Goal: Contribute content: Contribute content

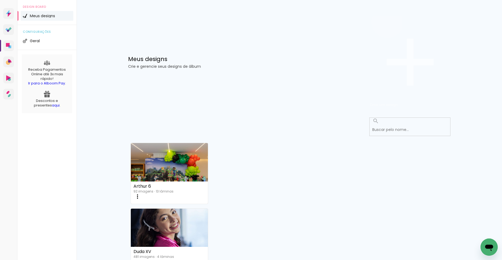
click at [398, 102] on span "Criar um design" at bounding box center [384, 104] width 28 height 5
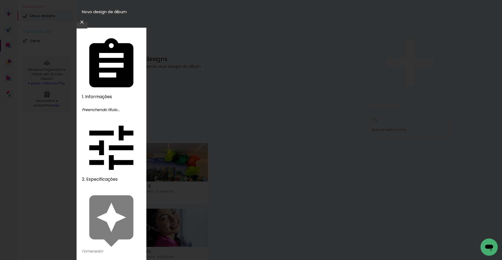
type input "[PERSON_NAME] e [PERSON_NAME]"
type paper-input "[PERSON_NAME] e [PERSON_NAME]"
type input "[PERSON_NAME] e [PERSON_NAME]"
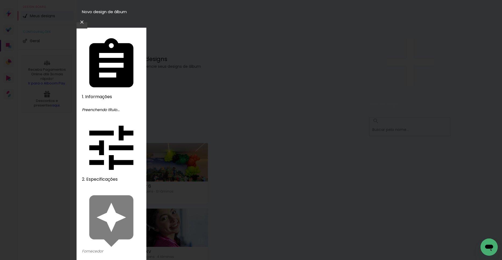
type paper-input "[PERSON_NAME] e [PERSON_NAME]"
click at [0, 0] on slot "Avançar" at bounding box center [0, 0] width 0 height 0
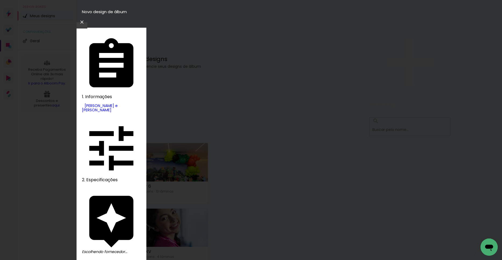
scroll to position [371, 0]
click at [0, 0] on slot "Tamanho Livre" at bounding box center [0, 0] width 0 height 0
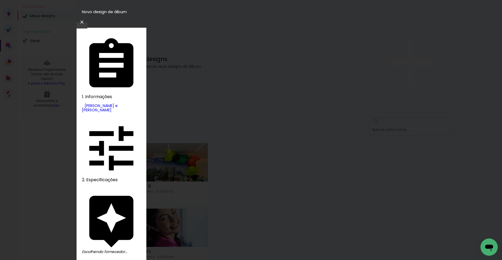
scroll to position [297, 0]
click at [0, 0] on slot "Avançar" at bounding box center [0, 0] width 0 height 0
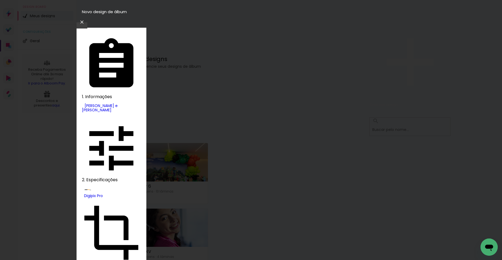
click at [0, 0] on slot "Voltar" at bounding box center [0, 0] width 0 height 0
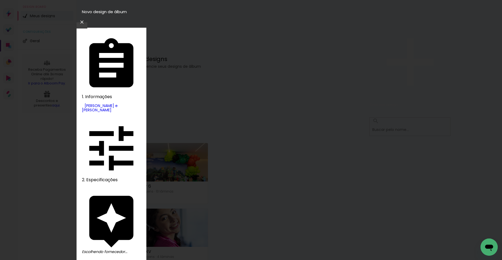
scroll to position [297, 0]
click at [0, 0] on slot "Avançar" at bounding box center [0, 0] width 0 height 0
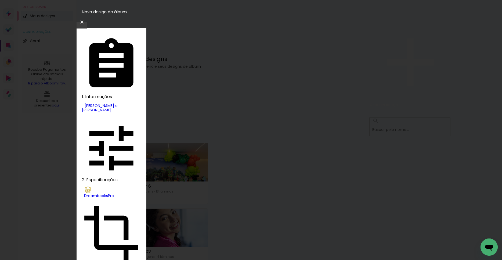
click at [0, 0] on slot "Álbum" at bounding box center [0, 0] width 0 height 0
type input "Álbum"
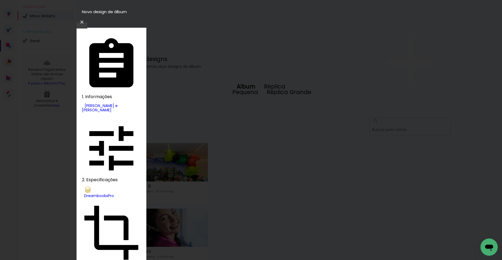
click at [260, 88] on paper-item "Álbum" at bounding box center [246, 87] width 27 height 8
click at [0, 0] on slot "Avançar" at bounding box center [0, 0] width 0 height 0
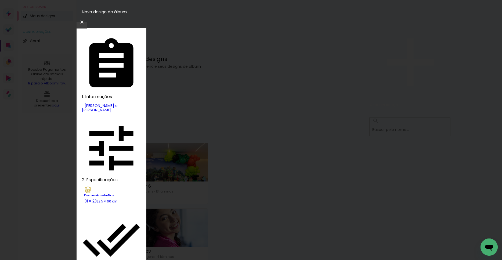
type paper-checkbox "on"
click at [106, 194] on div "DreambooksPro" at bounding box center [112, 196] width 57 height 4
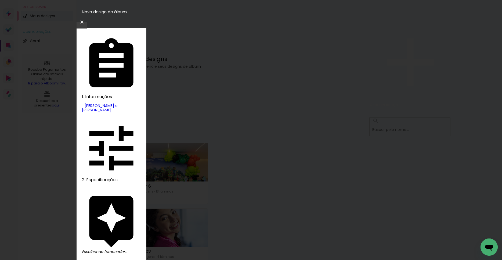
scroll to position [371, 0]
click at [0, 0] on slot "Avançar" at bounding box center [0, 0] width 0 height 0
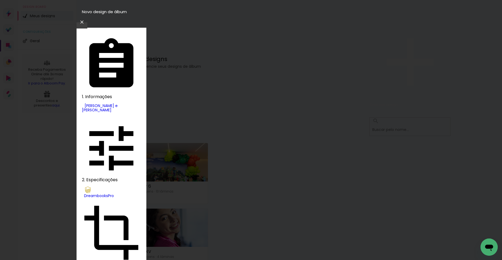
click at [0, 0] on slot "Réplica Grande" at bounding box center [0, 0] width 0 height 0
click at [260, 89] on paper-item "Álbum" at bounding box center [246, 87] width 27 height 8
type input "Álbum"
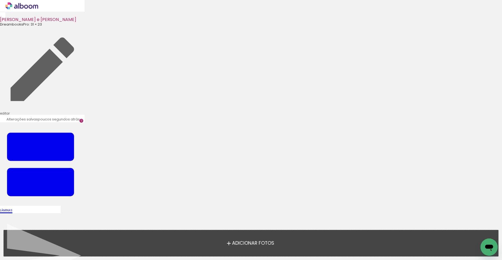
click at [247, 244] on span "Adicionar Fotos" at bounding box center [253, 243] width 42 height 5
click at [0, 0] on input "file" at bounding box center [0, 0] width 0 height 0
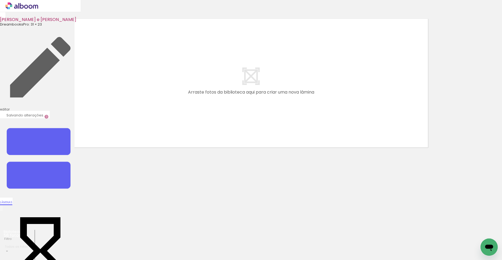
click at [12, 200] on span "Lâminas" at bounding box center [6, 202] width 12 height 4
click at [81, 118] on iron-icon at bounding box center [40, 158] width 81 height 81
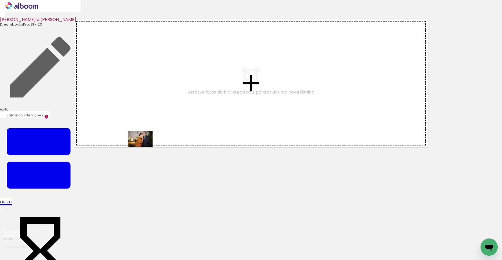
drag, startPoint x: 148, startPoint y: 245, endPoint x: 151, endPoint y: 165, distance: 81.0
click at [145, 139] on quentale-workspace at bounding box center [251, 130] width 502 height 260
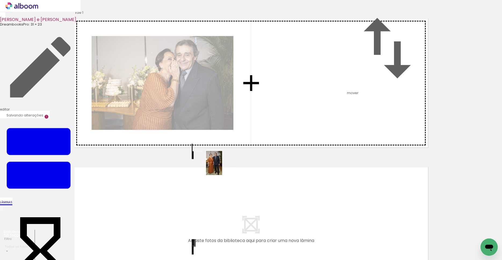
drag, startPoint x: 175, startPoint y: 247, endPoint x: 240, endPoint y: 144, distance: 121.6
click at [240, 144] on quentale-workspace at bounding box center [251, 130] width 502 height 260
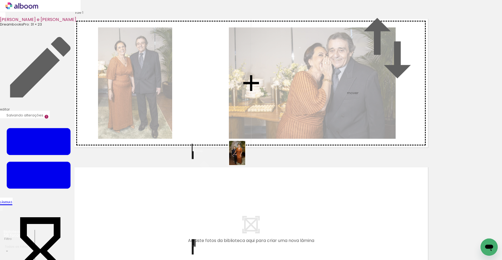
drag, startPoint x: 205, startPoint y: 249, endPoint x: 247, endPoint y: 152, distance: 105.5
click at [247, 152] on quentale-workspace at bounding box center [251, 130] width 502 height 260
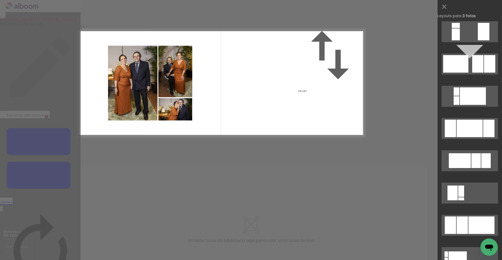
scroll to position [223, 0]
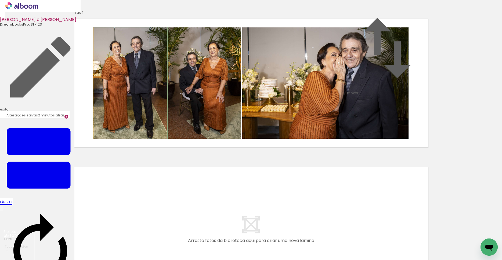
click at [148, 139] on quentale-photo at bounding box center [131, 82] width 74 height 111
click at [144, 139] on quentale-photo at bounding box center [131, 82] width 74 height 111
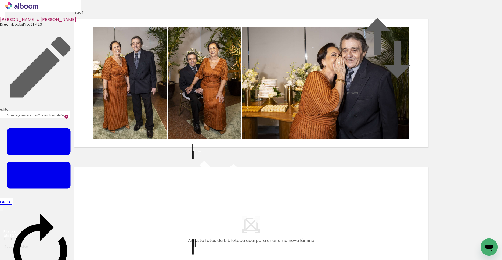
click at [211, 139] on quentale-photo at bounding box center [204, 82] width 73 height 111
click at [156, 139] on quentale-photo at bounding box center [131, 82] width 74 height 111
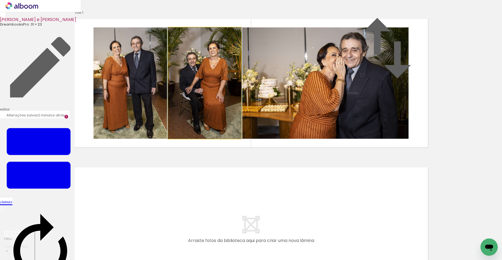
click at [209, 129] on quentale-photo at bounding box center [204, 82] width 73 height 111
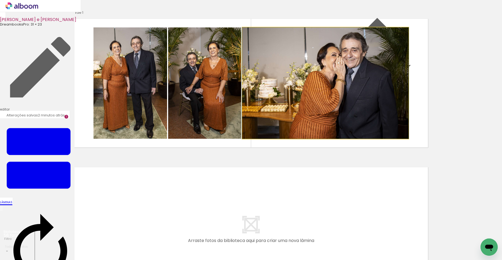
click at [259, 133] on quentale-photo at bounding box center [325, 82] width 166 height 111
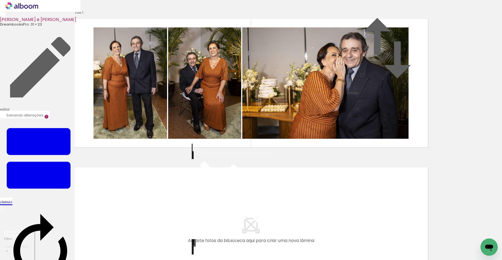
click at [221, 136] on quentale-photo at bounding box center [204, 82] width 73 height 111
click at [262, 139] on quentale-photo at bounding box center [325, 82] width 166 height 111
click at [177, 129] on quentale-photo at bounding box center [204, 82] width 73 height 111
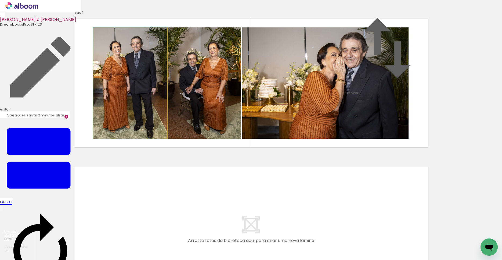
click at [146, 129] on quentale-photo at bounding box center [131, 82] width 74 height 111
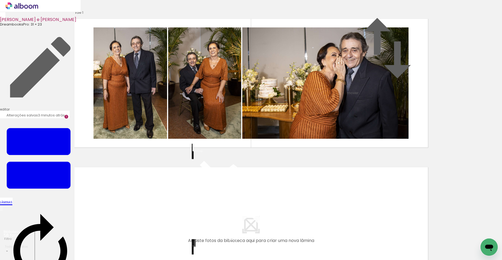
click at [133, 139] on quentale-photo at bounding box center [131, 82] width 74 height 111
click at [136, 139] on quentale-photo at bounding box center [131, 82] width 74 height 111
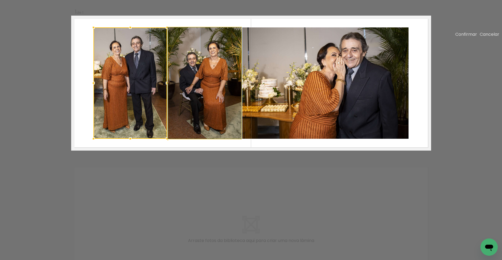
click at [193, 139] on quentale-photo at bounding box center [204, 82] width 73 height 111
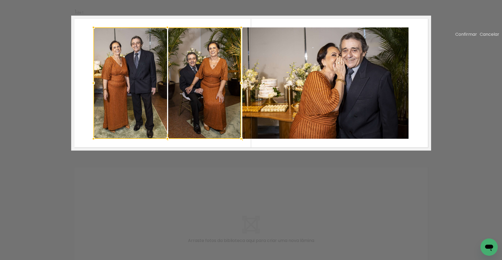
click at [267, 139] on quentale-photo at bounding box center [325, 82] width 166 height 111
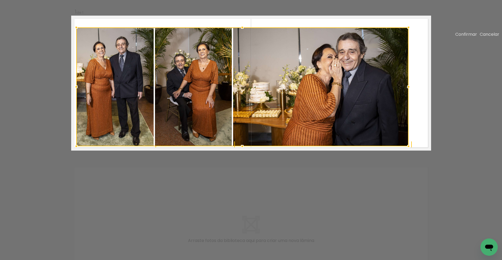
drag, startPoint x: 93, startPoint y: 165, endPoint x: 76, endPoint y: 173, distance: 18.8
click at [76, 152] on div at bounding box center [76, 146] width 11 height 11
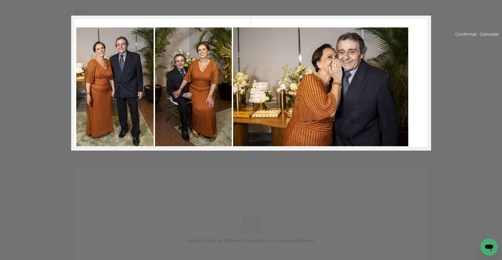
click at [127, 118] on quentale-photo at bounding box center [115, 86] width 78 height 119
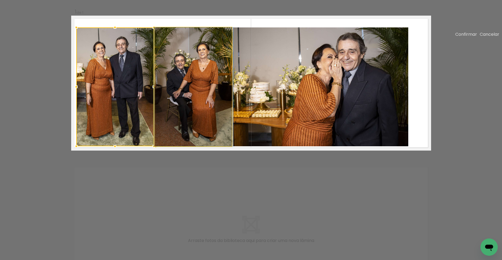
click at [172, 124] on quentale-photo at bounding box center [193, 86] width 77 height 119
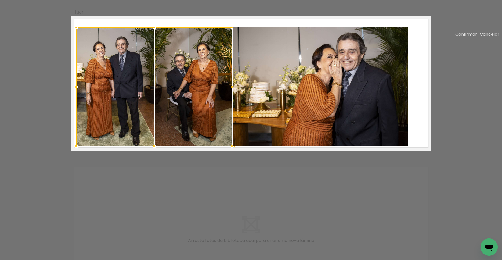
click at [254, 130] on quentale-photo at bounding box center [321, 86] width 176 height 119
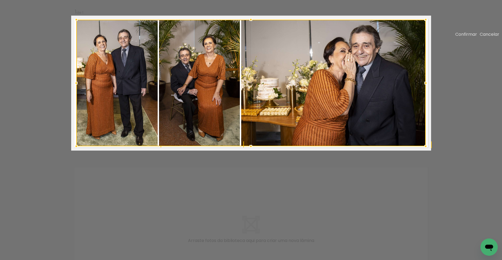
drag, startPoint x: 408, startPoint y: 56, endPoint x: 425, endPoint y: 48, distance: 18.6
click at [425, 25] on div at bounding box center [426, 19] width 11 height 11
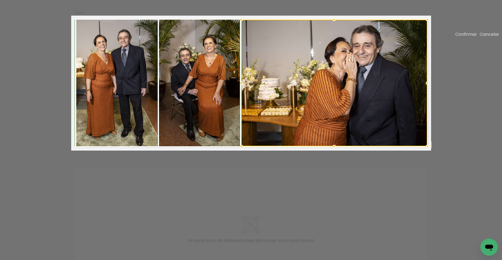
click at [427, 152] on div at bounding box center [427, 146] width 11 height 11
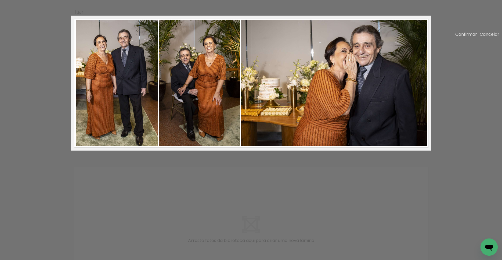
click at [279, 179] on div "Confirmar Cancelar" at bounding box center [251, 149] width 502 height 299
click at [0, 0] on slot "Confirmar" at bounding box center [0, 0] width 0 height 0
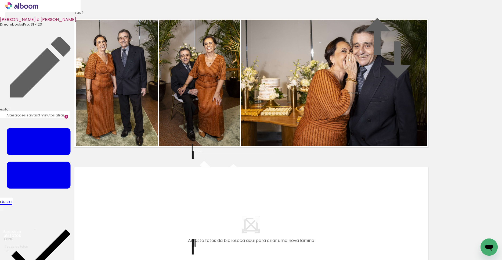
scroll to position [119, 0]
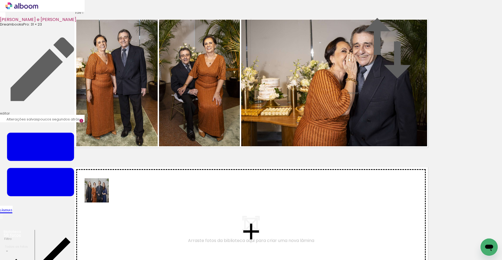
drag, startPoint x: 55, startPoint y: 244, endPoint x: 103, endPoint y: 221, distance: 54.0
click at [116, 173] on quentale-workspace at bounding box center [251, 130] width 502 height 260
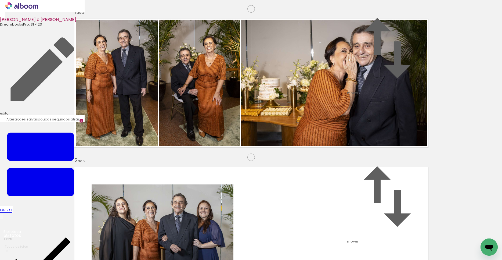
scroll to position [132, 0]
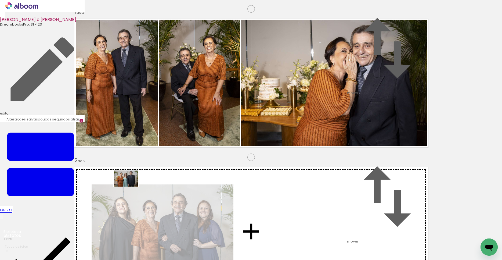
drag, startPoint x: 89, startPoint y: 240, endPoint x: 137, endPoint y: 181, distance: 76.5
click at [137, 181] on quentale-workspace at bounding box center [251, 130] width 502 height 260
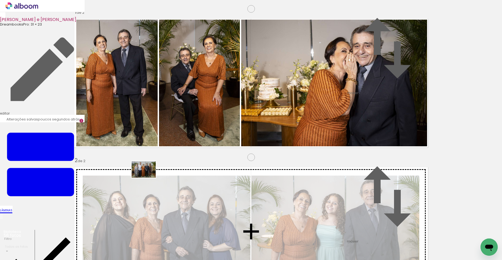
drag, startPoint x: 114, startPoint y: 247, endPoint x: 156, endPoint y: 198, distance: 64.3
click at [152, 172] on quentale-workspace at bounding box center [251, 130] width 502 height 260
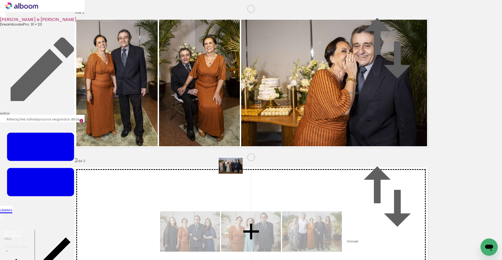
drag, startPoint x: 232, startPoint y: 244, endPoint x: 237, endPoint y: 155, distance: 88.6
click at [237, 155] on quentale-workspace at bounding box center [251, 130] width 502 height 260
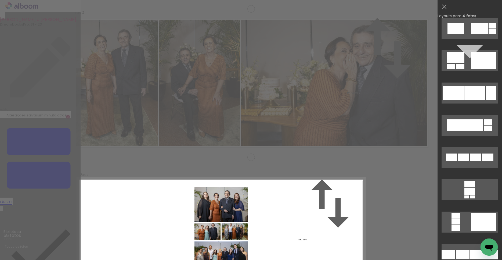
scroll to position [0, 0]
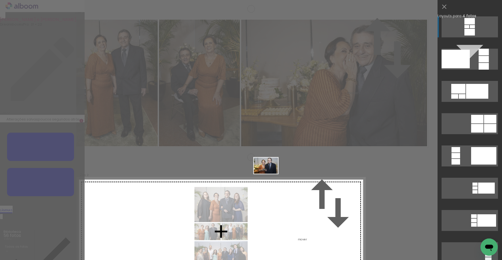
drag, startPoint x: 267, startPoint y: 244, endPoint x: 280, endPoint y: 143, distance: 101.9
click at [280, 143] on quentale-workspace at bounding box center [251, 130] width 502 height 260
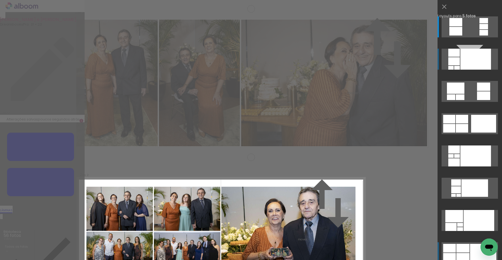
click at [460, 65] on div at bounding box center [455, 61] width 12 height 8
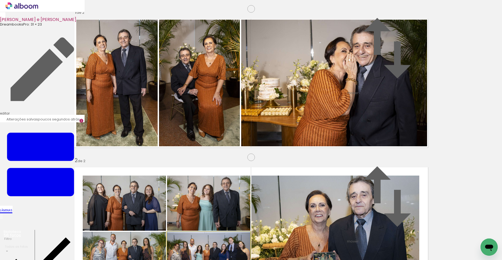
click at [211, 232] on quentale-photo at bounding box center [208, 259] width 83 height 55
click at [192, 232] on quentale-photo at bounding box center [208, 259] width 83 height 55
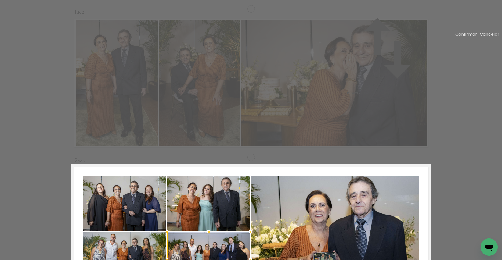
click at [194, 232] on div at bounding box center [208, 259] width 83 height 55
click at [201, 232] on div at bounding box center [208, 259] width 83 height 55
click at [234, 198] on div "Confirmar Cancelar" at bounding box center [251, 223] width 502 height 447
click at [0, 0] on slot "Cancelar" at bounding box center [0, 0] width 0 height 0
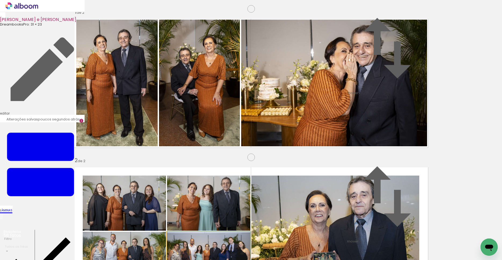
click at [215, 232] on quentale-photo at bounding box center [208, 259] width 83 height 55
click at [208, 232] on quentale-photo at bounding box center [208, 259] width 83 height 55
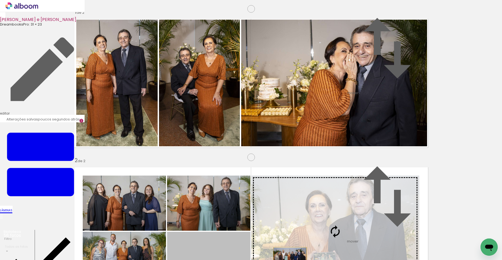
drag, startPoint x: 216, startPoint y: 167, endPoint x: 293, endPoint y: 151, distance: 78.8
click at [0, 0] on slot at bounding box center [0, 0] width 0 height 0
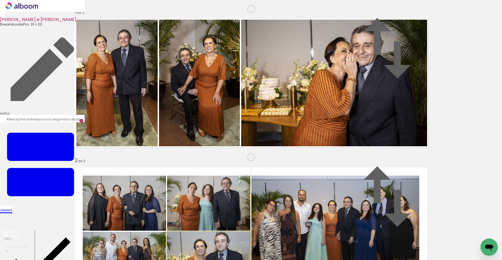
click at [214, 232] on quentale-photo at bounding box center [208, 259] width 83 height 55
click at [332, 191] on quentale-layouter at bounding box center [251, 231] width 360 height 135
drag, startPoint x: 238, startPoint y: 242, endPoint x: 230, endPoint y: 179, distance: 64.0
click at [230, 179] on quentale-workspace at bounding box center [251, 130] width 502 height 260
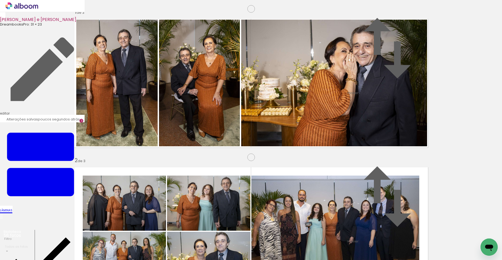
scroll to position [280, 0]
drag, startPoint x: 153, startPoint y: 242, endPoint x: 197, endPoint y: 184, distance: 73.1
click at [198, 159] on quentale-workspace at bounding box center [251, 130] width 502 height 260
drag, startPoint x: 186, startPoint y: 239, endPoint x: 220, endPoint y: 160, distance: 86.9
click at [225, 149] on quentale-workspace at bounding box center [251, 130] width 502 height 260
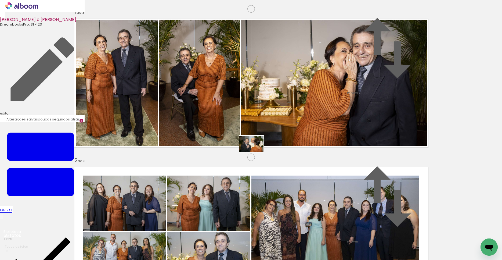
drag, startPoint x: 214, startPoint y: 242, endPoint x: 257, endPoint y: 150, distance: 101.4
click at [257, 150] on quentale-workspace at bounding box center [251, 130] width 502 height 260
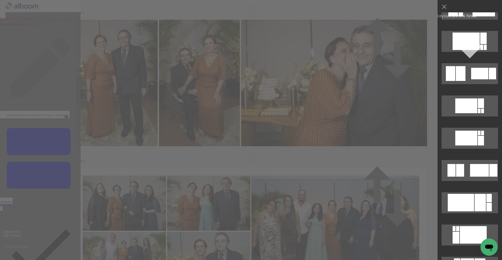
scroll to position [0, 0]
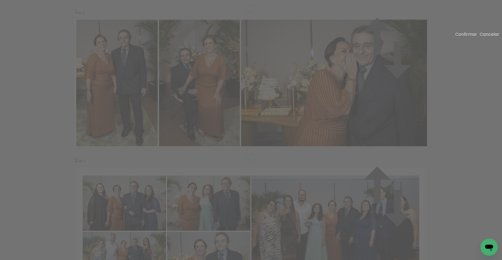
drag, startPoint x: 420, startPoint y: 95, endPoint x: 430, endPoint y: 61, distance: 35.4
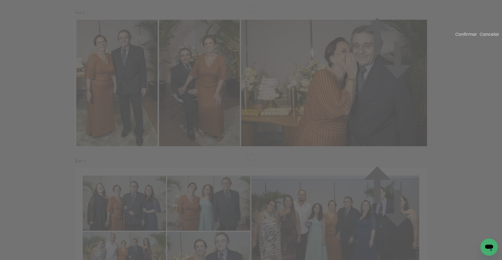
drag, startPoint x: 298, startPoint y: 139, endPoint x: 277, endPoint y: 140, distance: 21.3
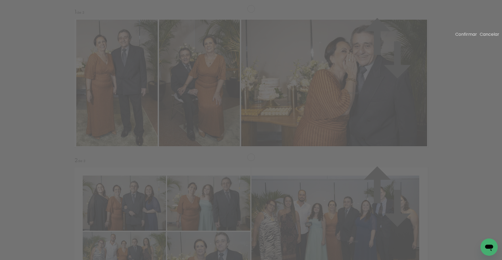
drag, startPoint x: 71, startPoint y: 127, endPoint x: 67, endPoint y: 127, distance: 3.5
drag, startPoint x: 70, startPoint y: 129, endPoint x: 61, endPoint y: 128, distance: 9.7
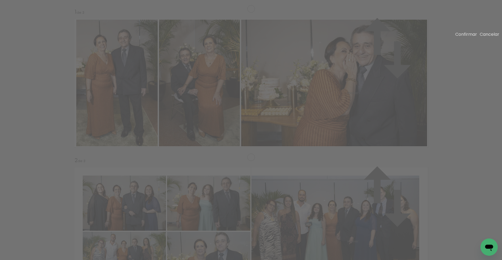
drag, startPoint x: 146, startPoint y: 134, endPoint x: 130, endPoint y: 133, distance: 15.6
drag, startPoint x: 70, startPoint y: 127, endPoint x: 65, endPoint y: 122, distance: 6.9
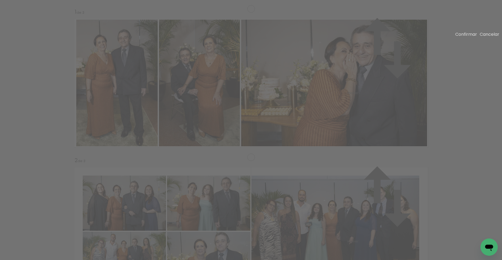
click at [0, 0] on slot "Cancelar" at bounding box center [0, 0] width 0 height 0
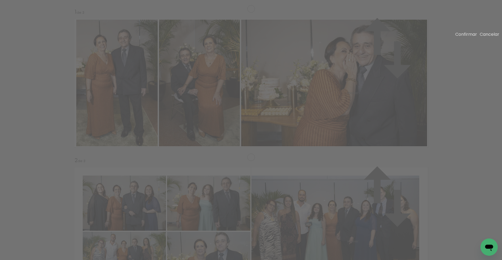
drag, startPoint x: 84, startPoint y: 127, endPoint x: 90, endPoint y: 127, distance: 5.6
click at [0, 0] on slot "Cancelar" at bounding box center [0, 0] width 0 height 0
